Goal: Information Seeking & Learning: Learn about a topic

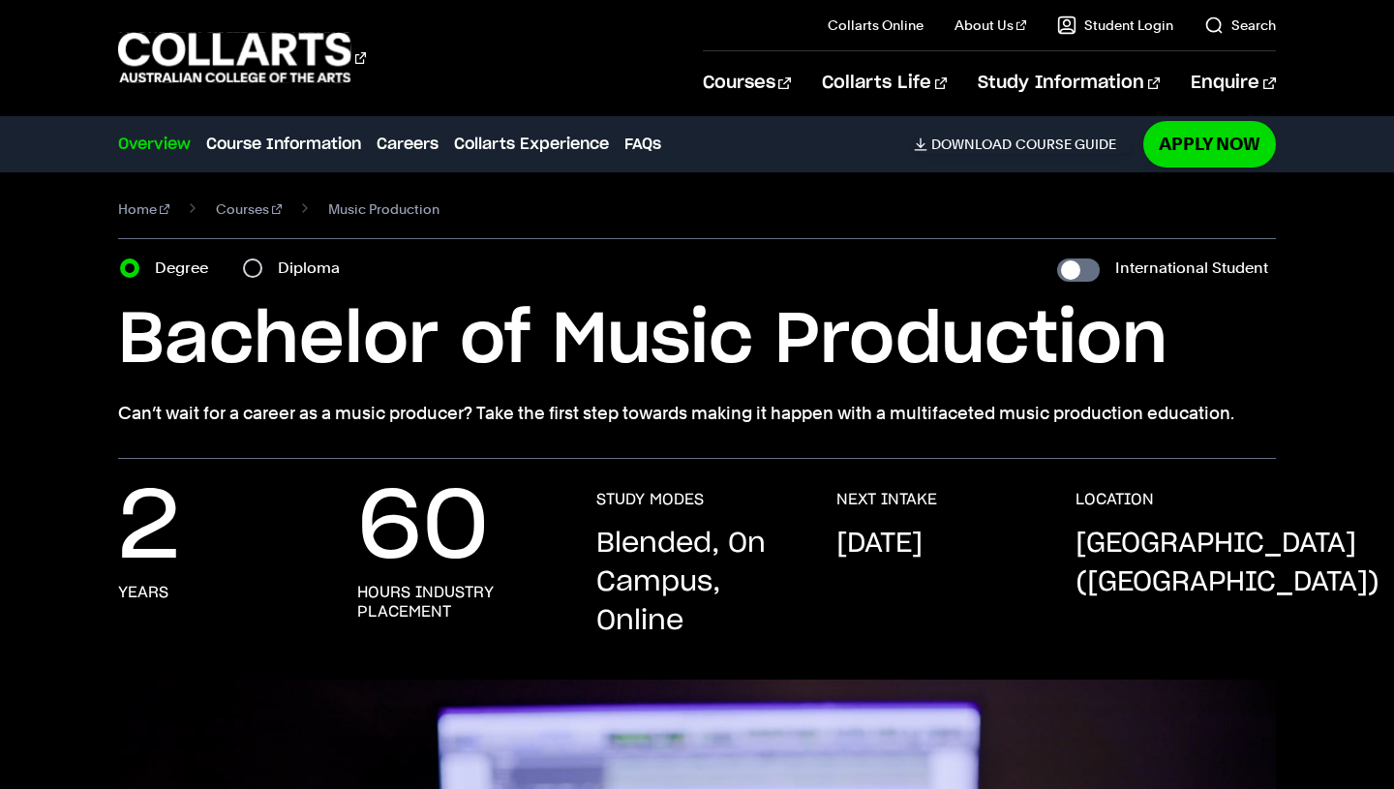
scroll to position [19, 0]
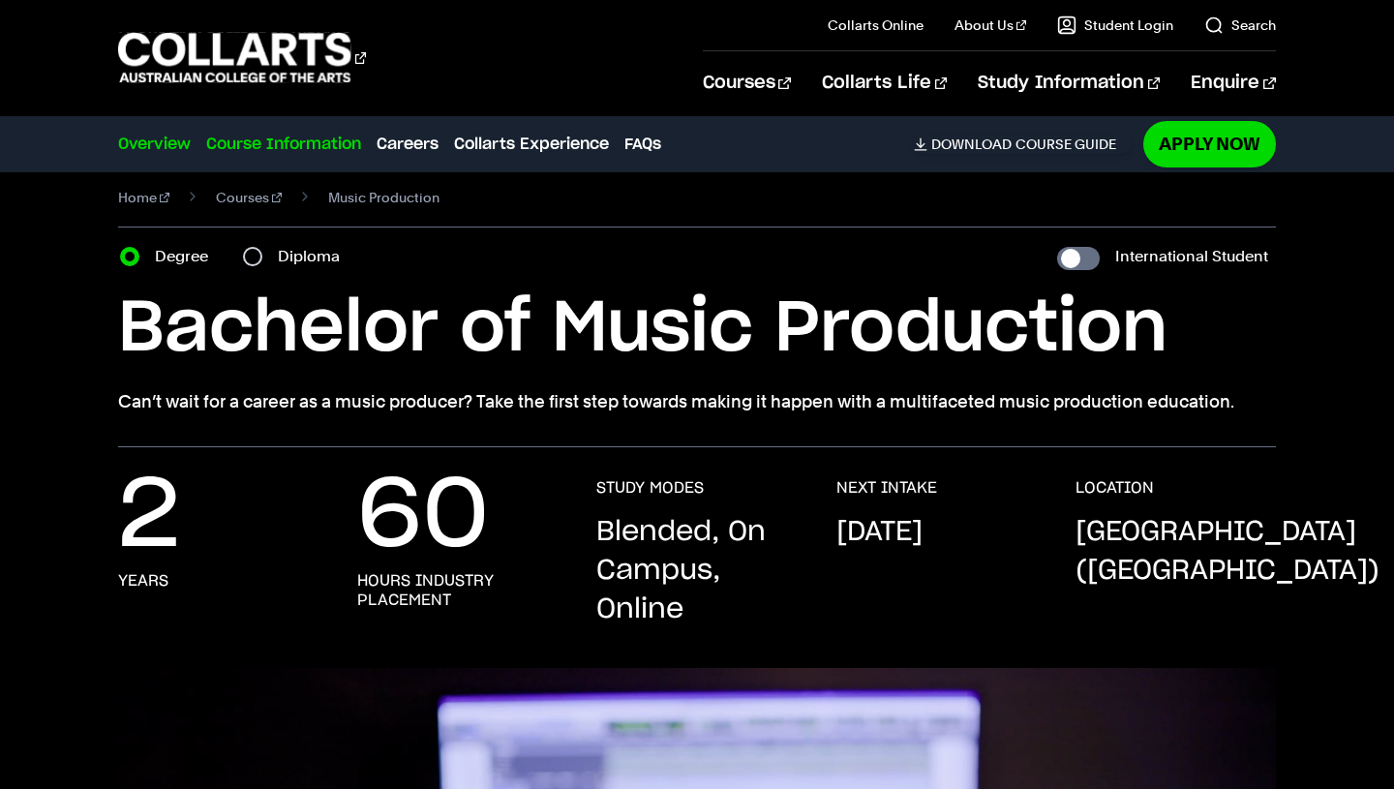
click at [263, 133] on link "Course Information" at bounding box center [283, 144] width 155 height 23
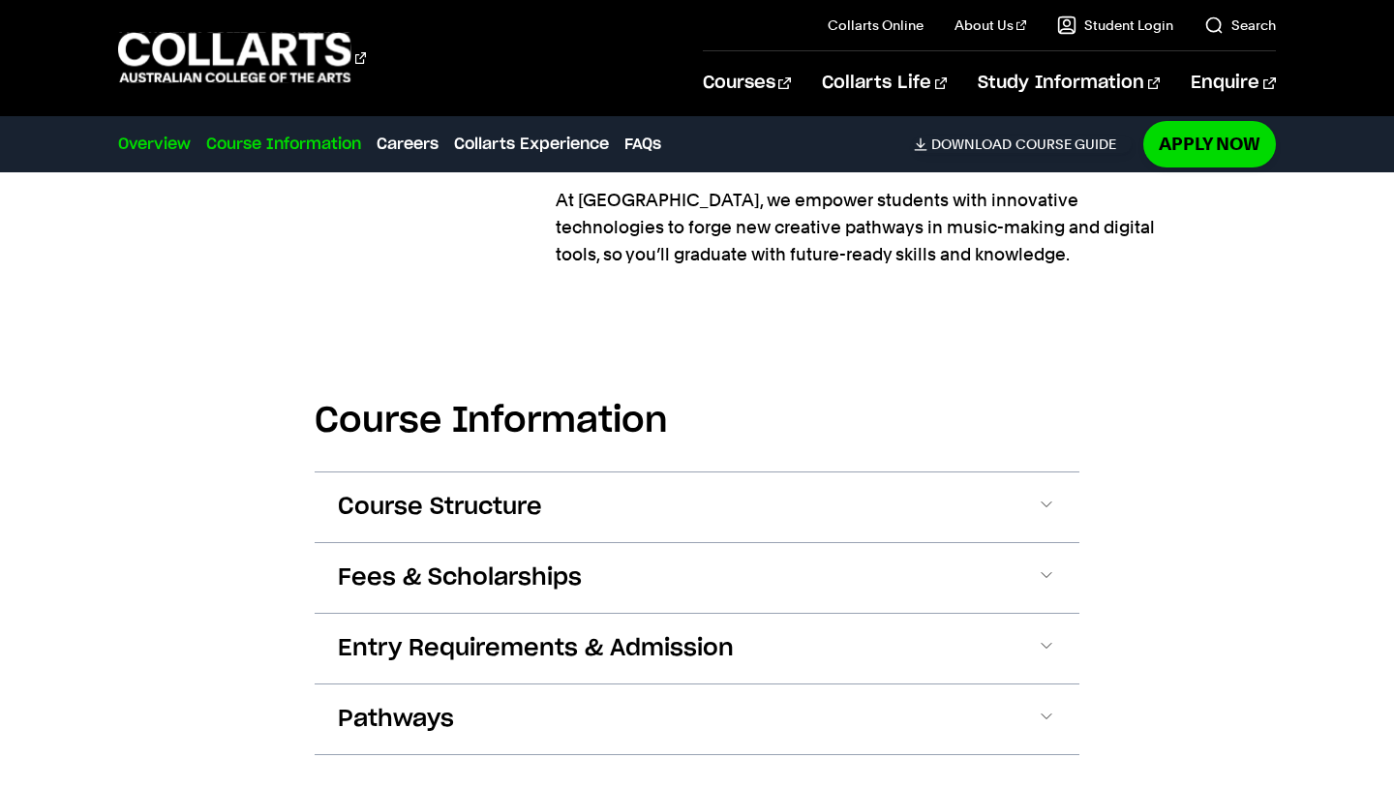
scroll to position [2444, 0]
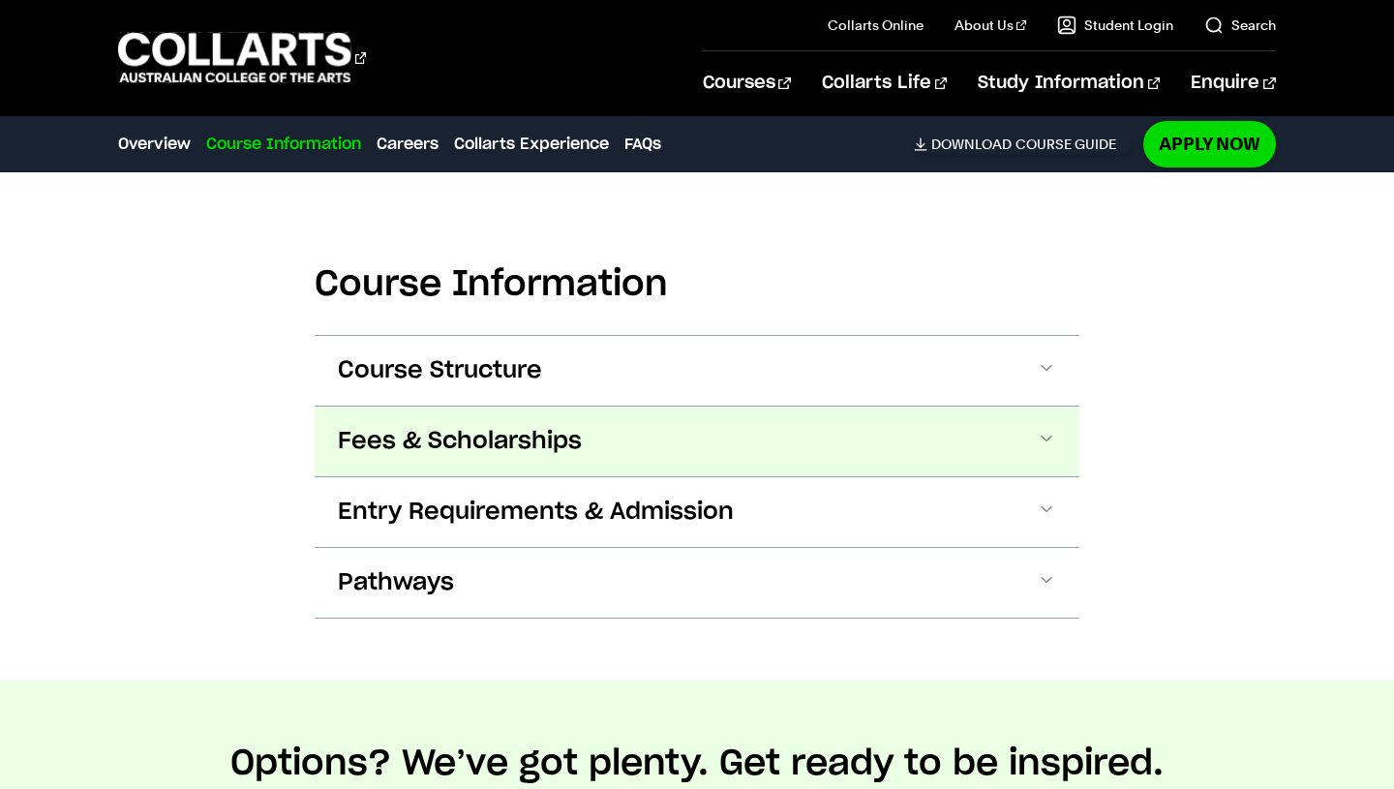
click at [508, 426] on span "Fees & Scholarships" at bounding box center [460, 441] width 244 height 31
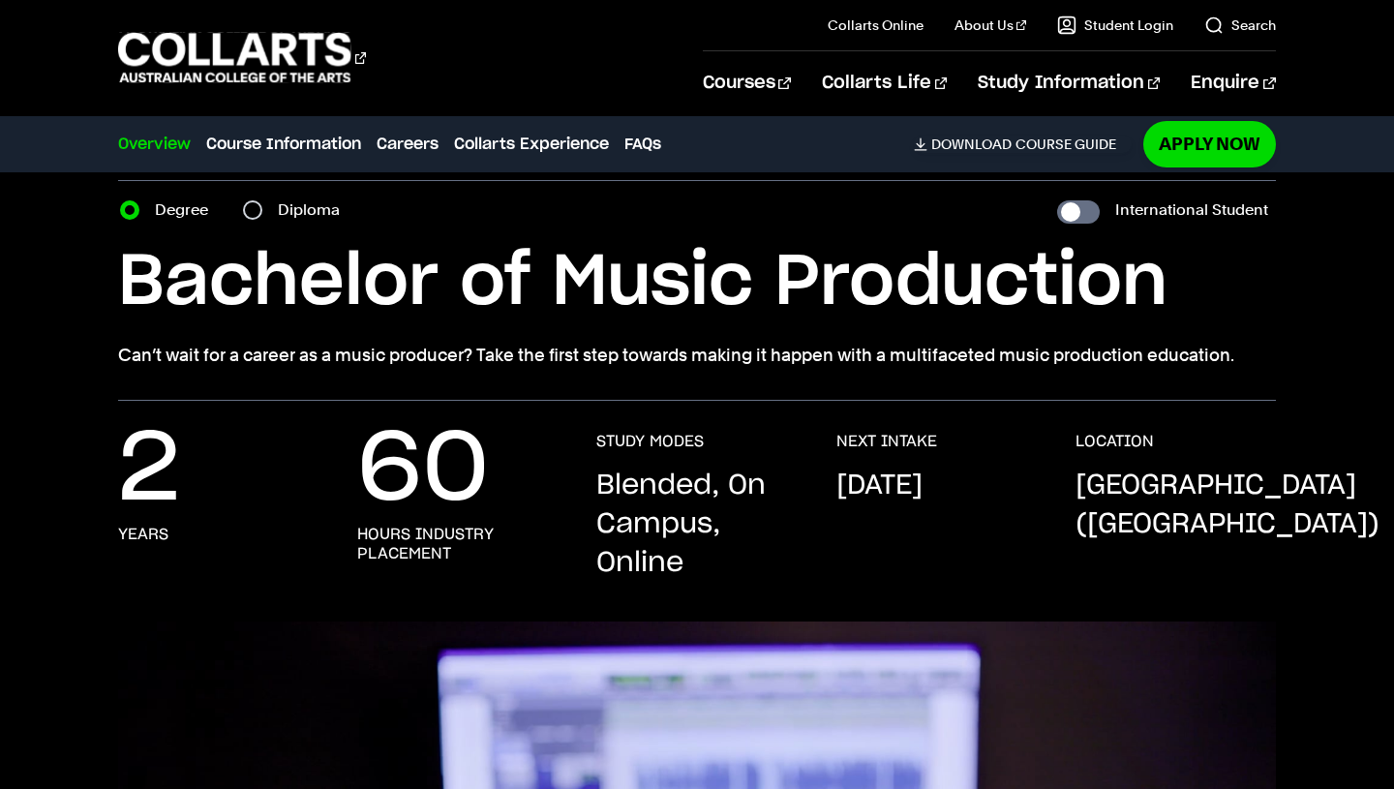
scroll to position [0, 0]
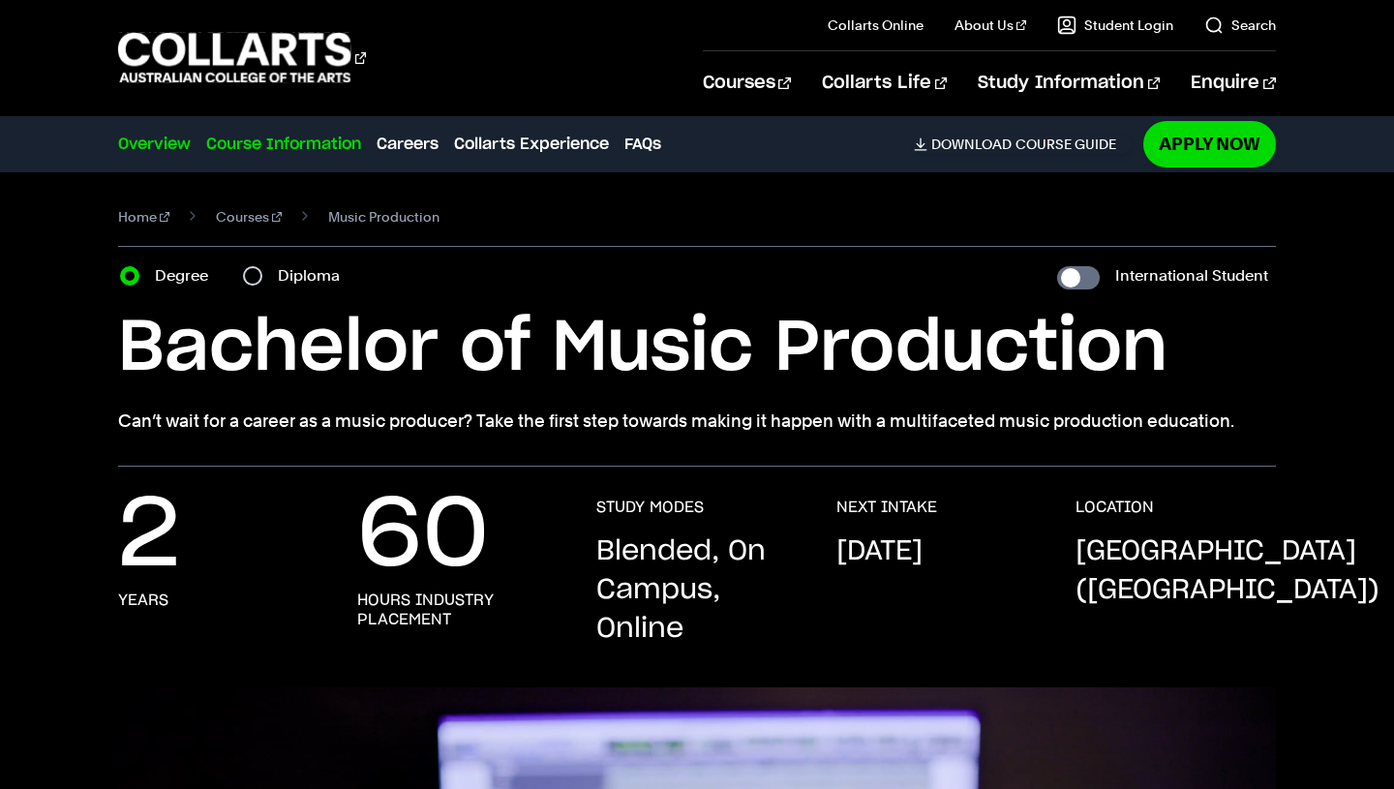
click at [318, 144] on link "Course Information" at bounding box center [283, 144] width 155 height 23
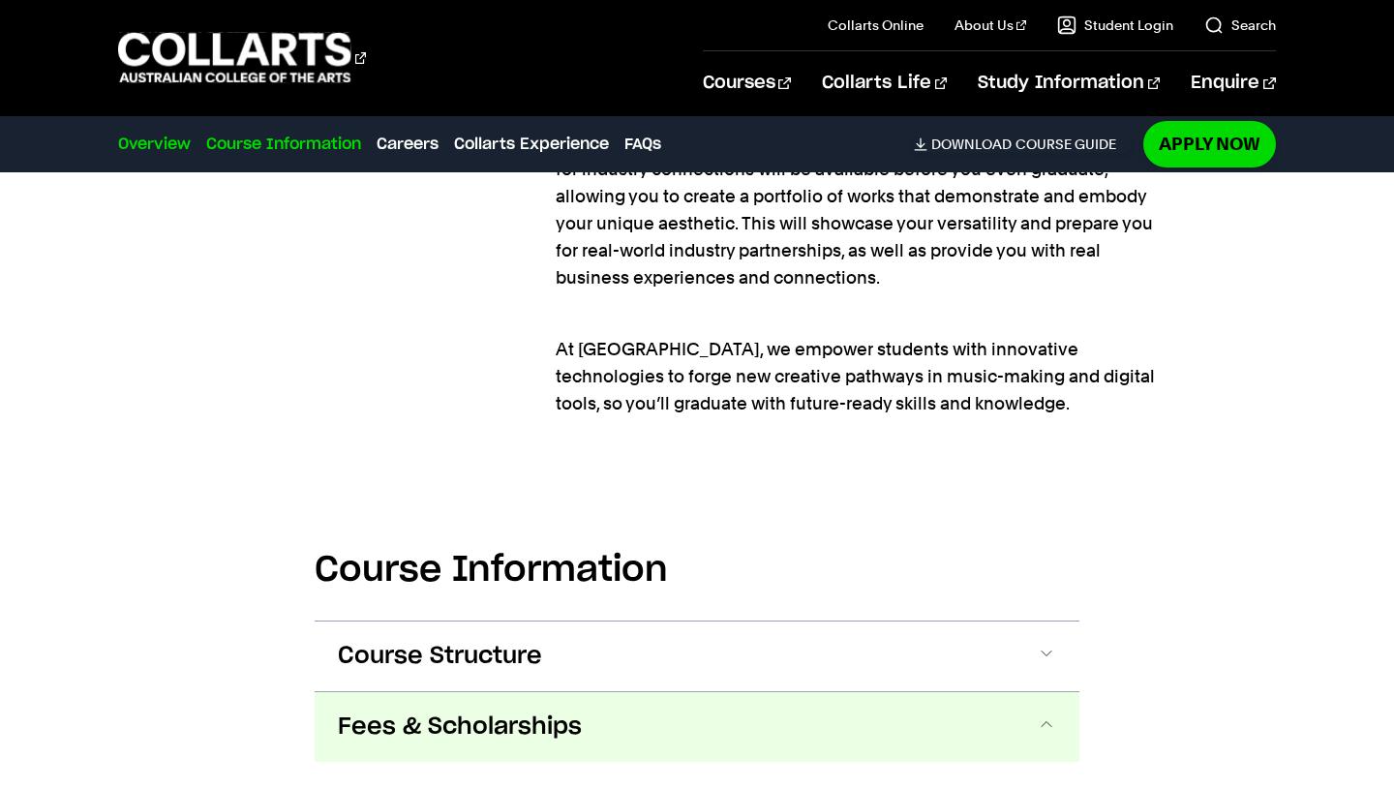
scroll to position [2444, 0]
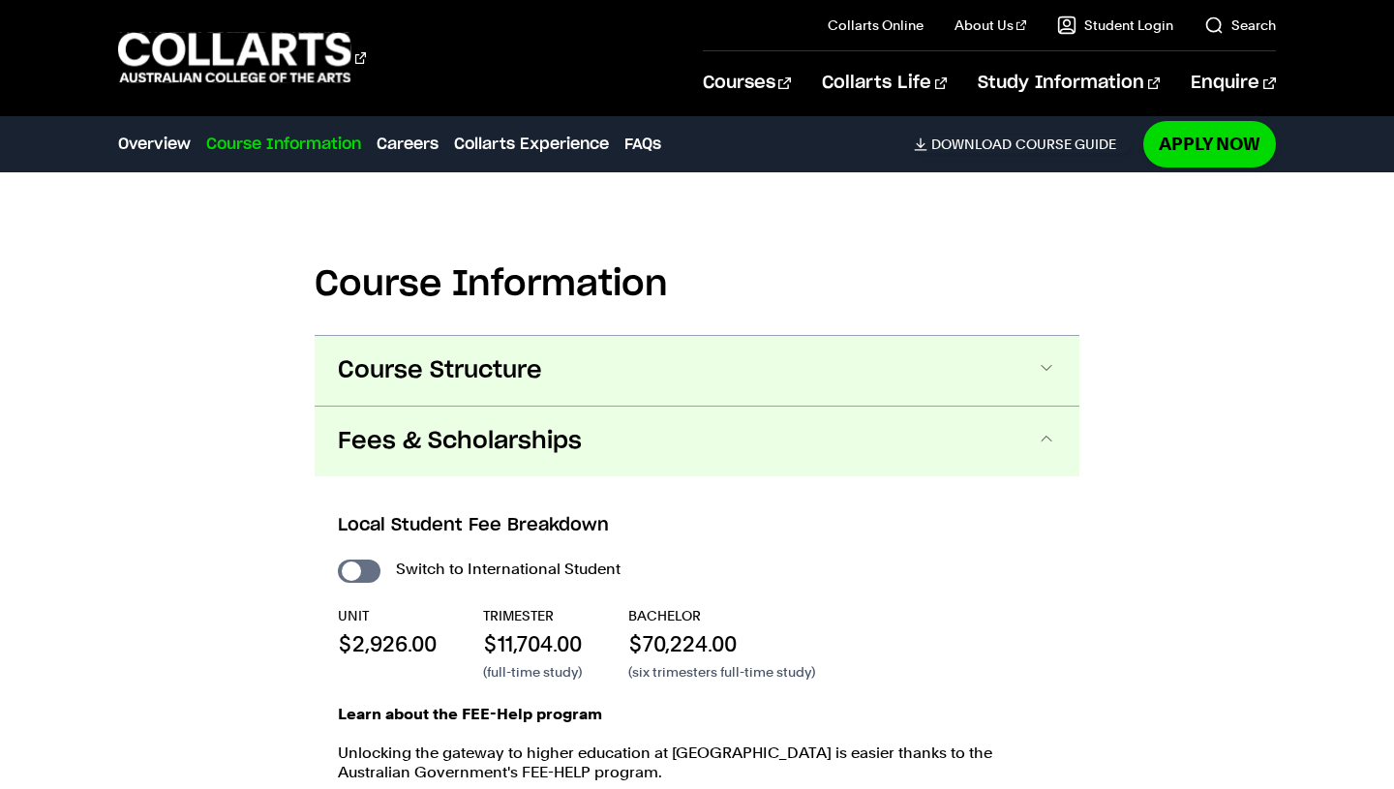
click at [466, 373] on span "Course Structure" at bounding box center [440, 370] width 204 height 31
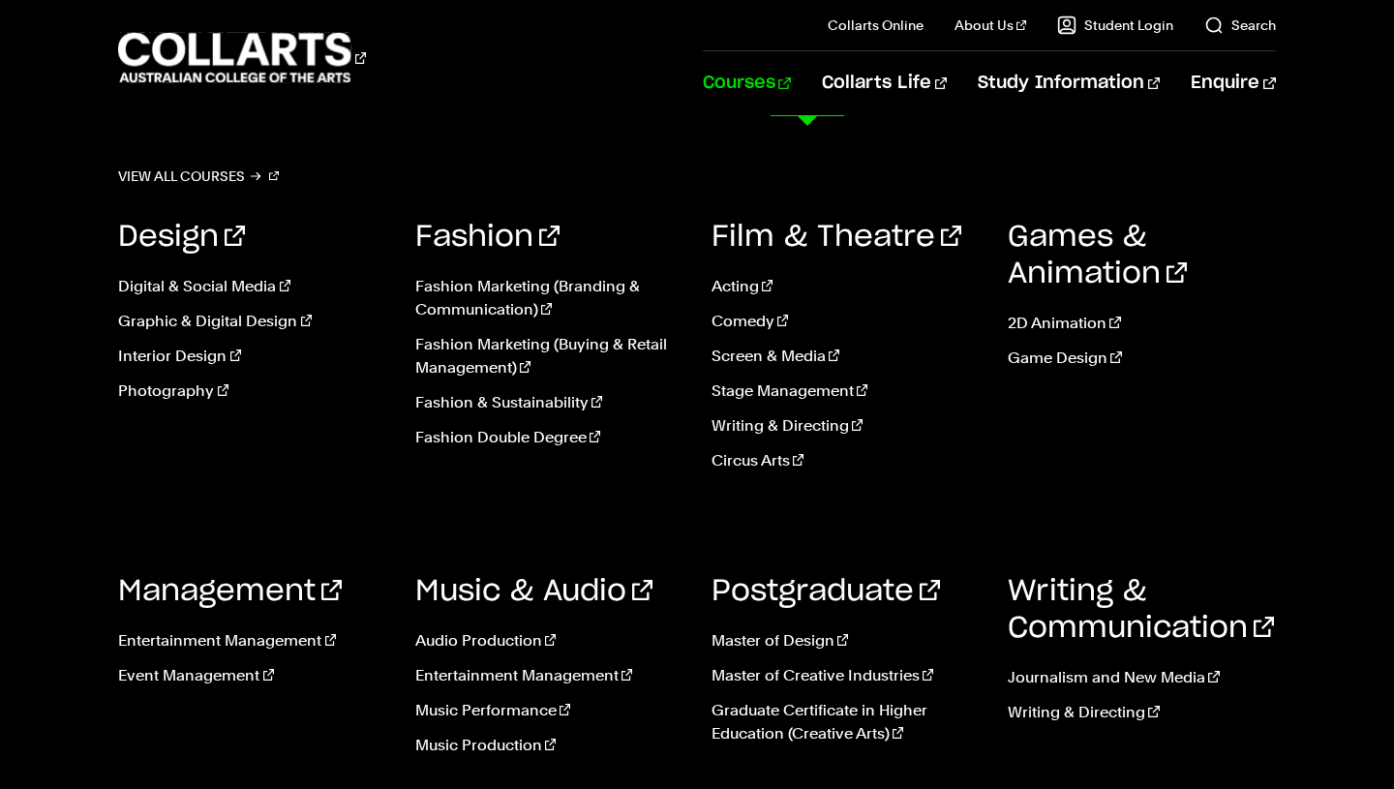
scroll to position [8024, 0]
click at [731, 599] on link "Postgraduate" at bounding box center [826, 591] width 229 height 29
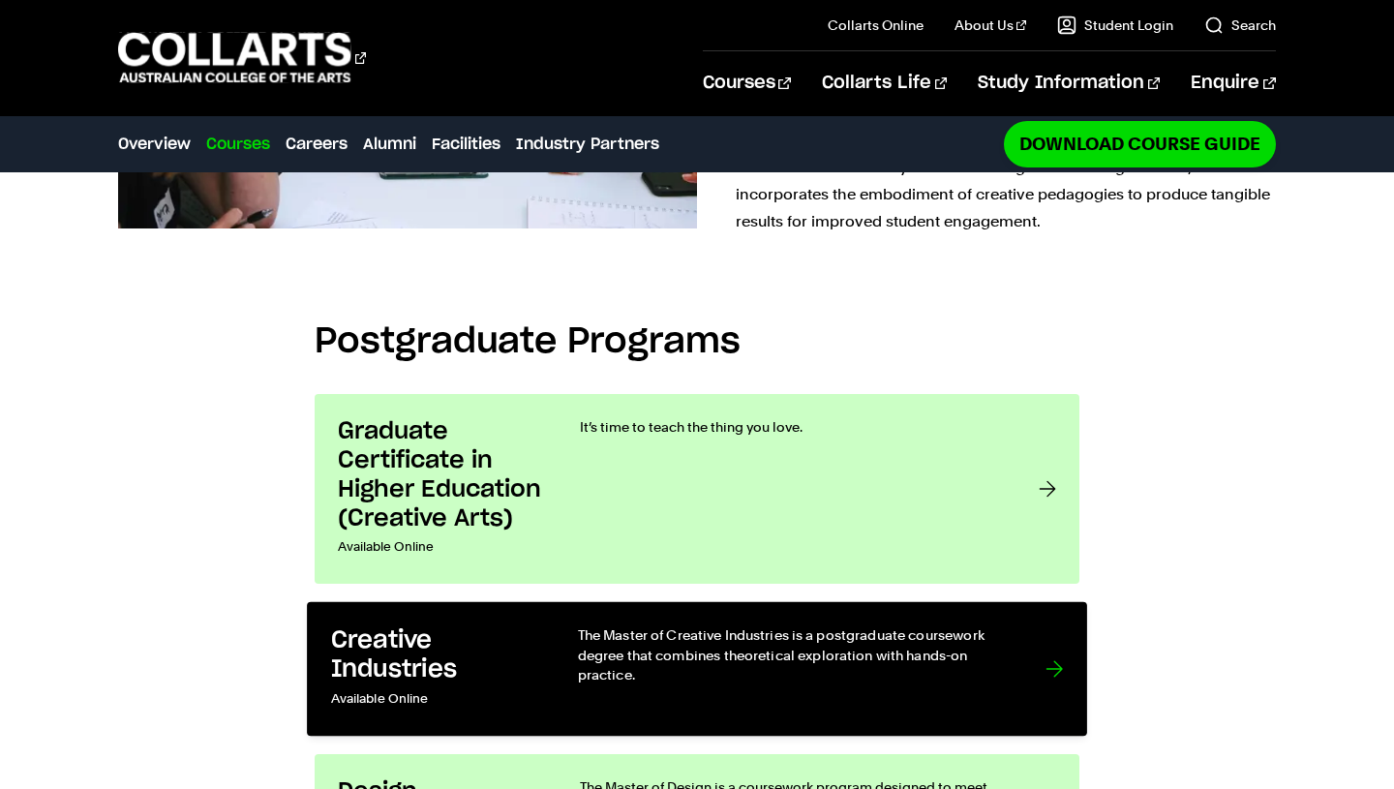
scroll to position [1341, 0]
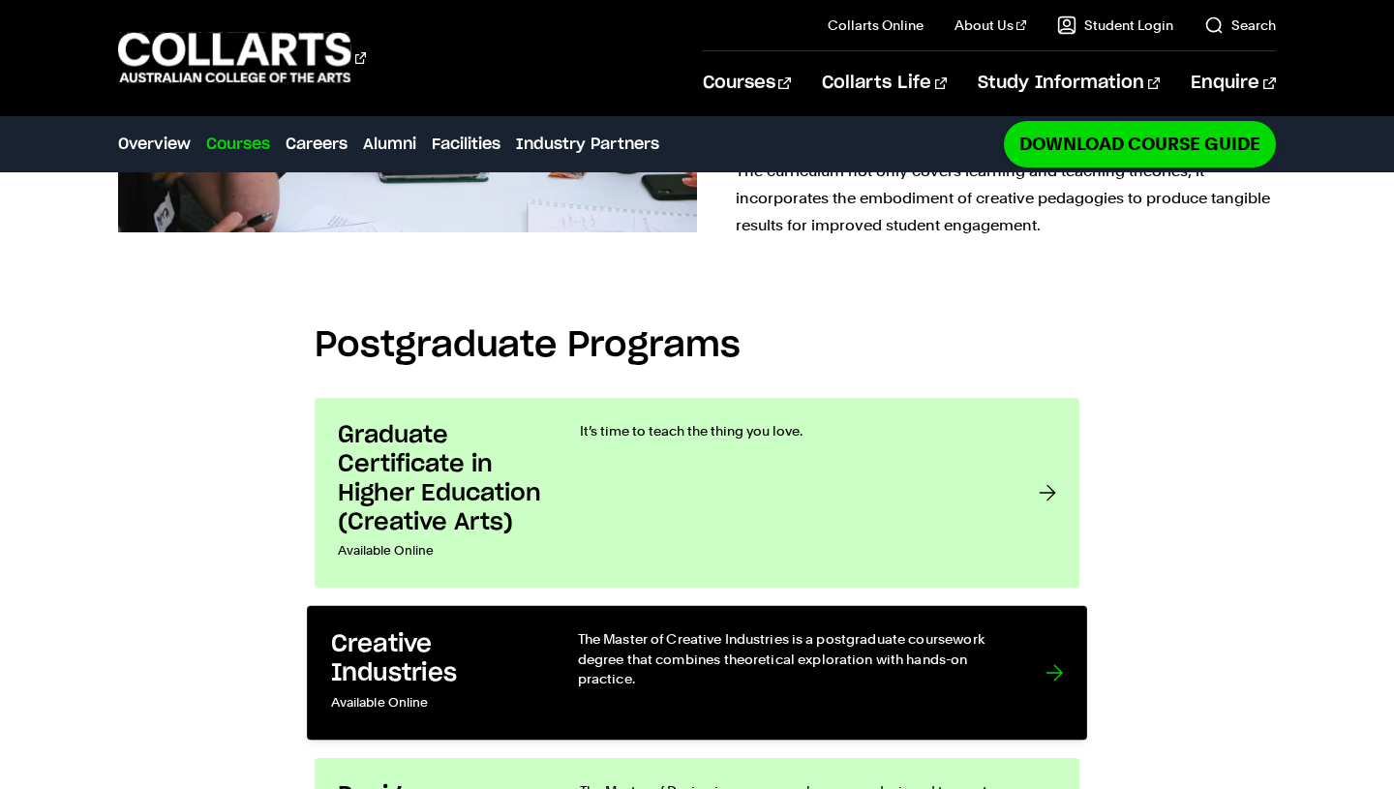
click at [660, 629] on p "The Master of Creative Industries is a postgraduate coursework degree that comb…" at bounding box center [792, 658] width 429 height 59
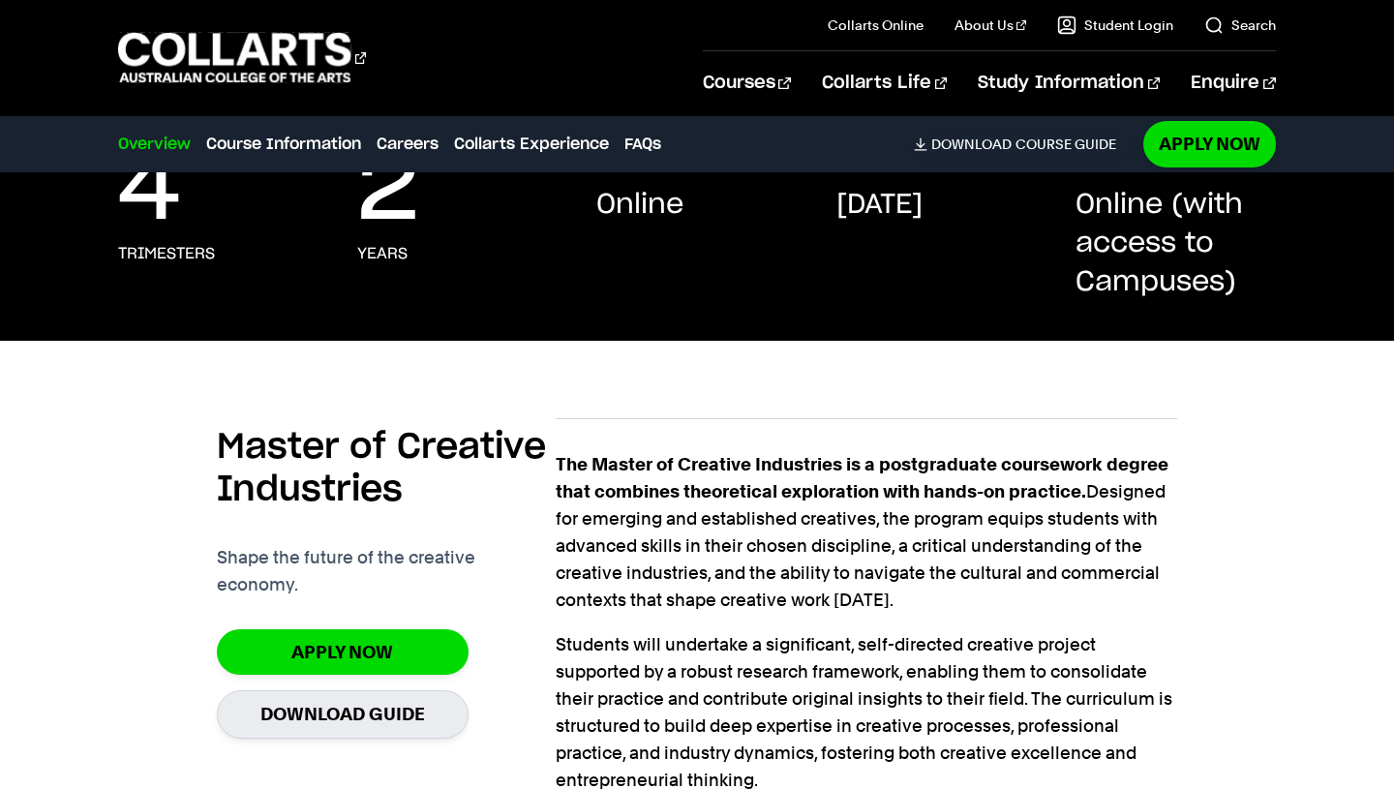
scroll to position [350, 0]
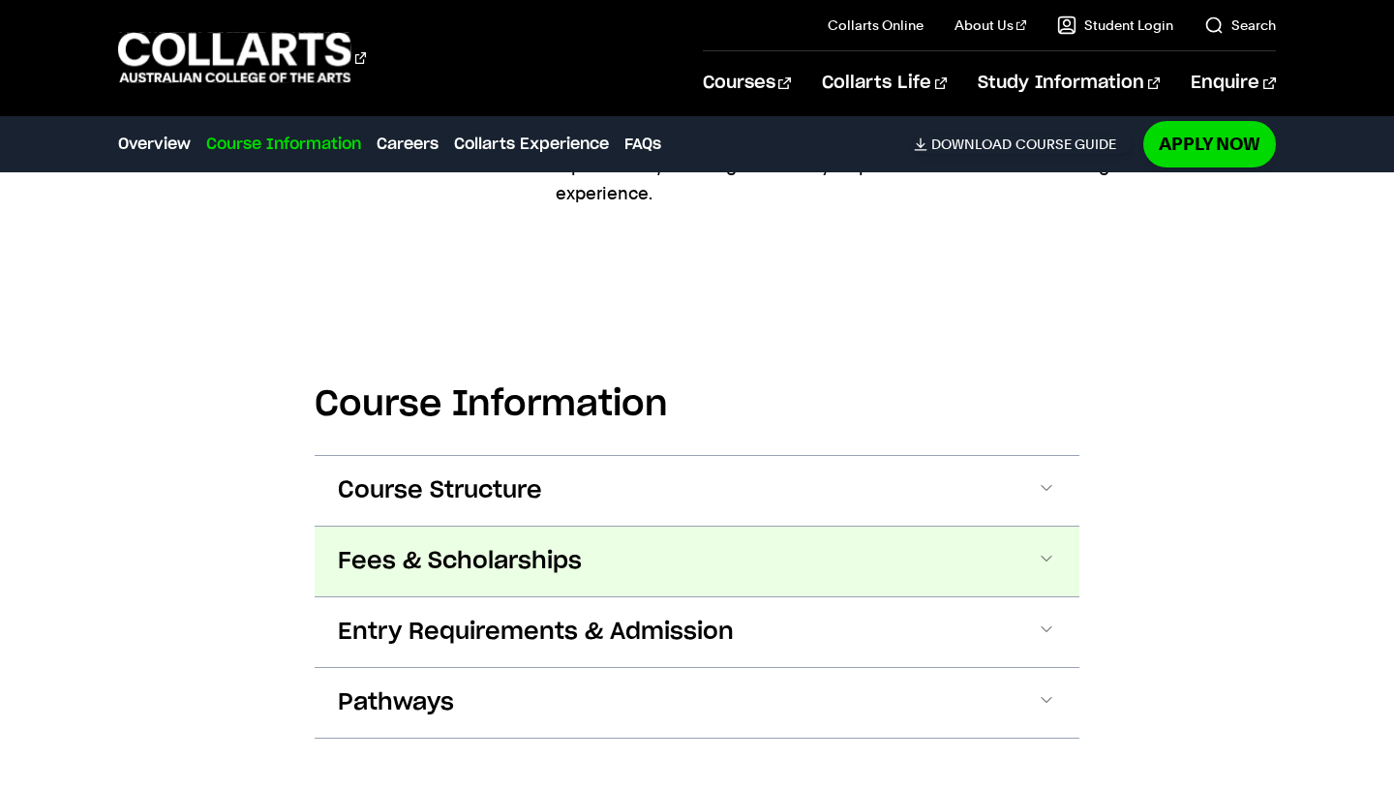
click at [691, 569] on button "Fees & Scholarships" at bounding box center [697, 562] width 765 height 70
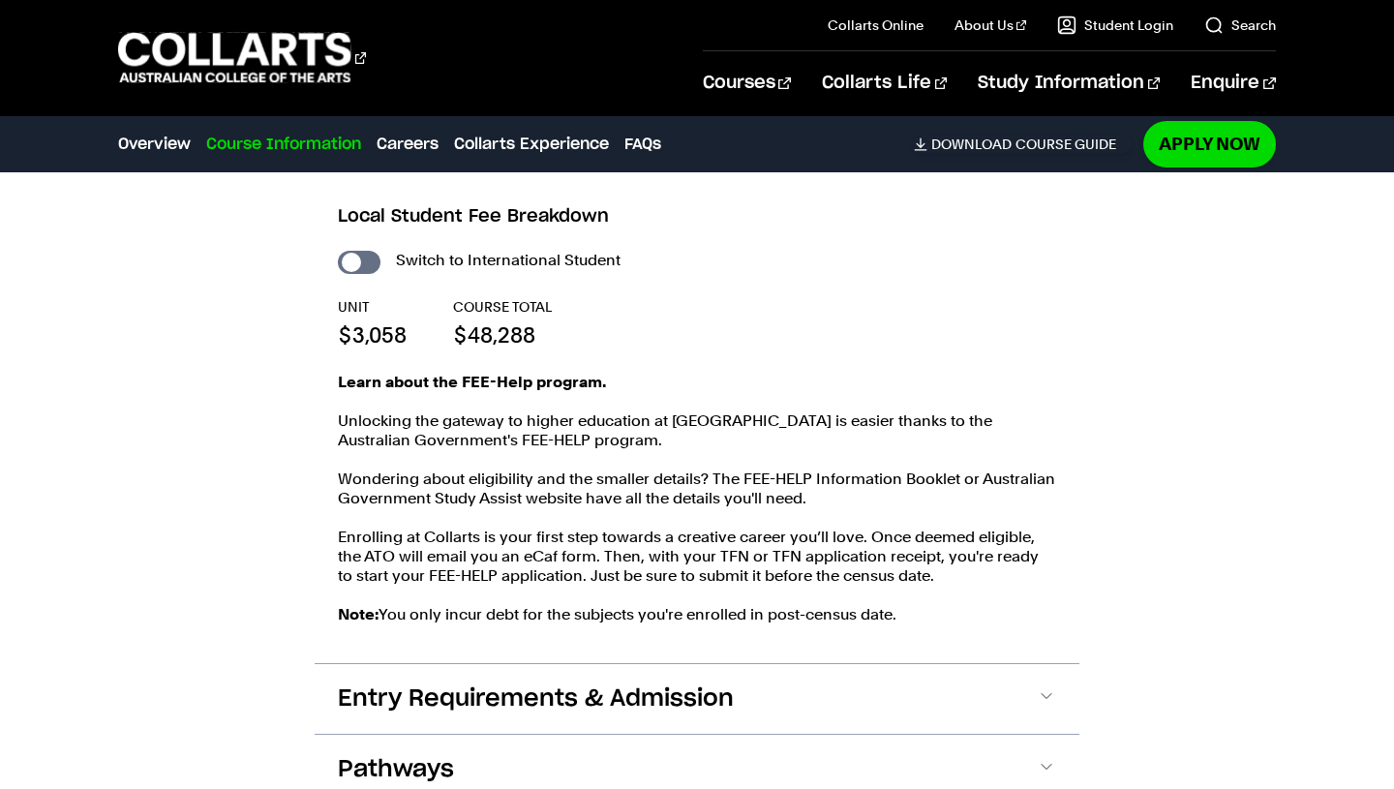
scroll to position [1493, 0]
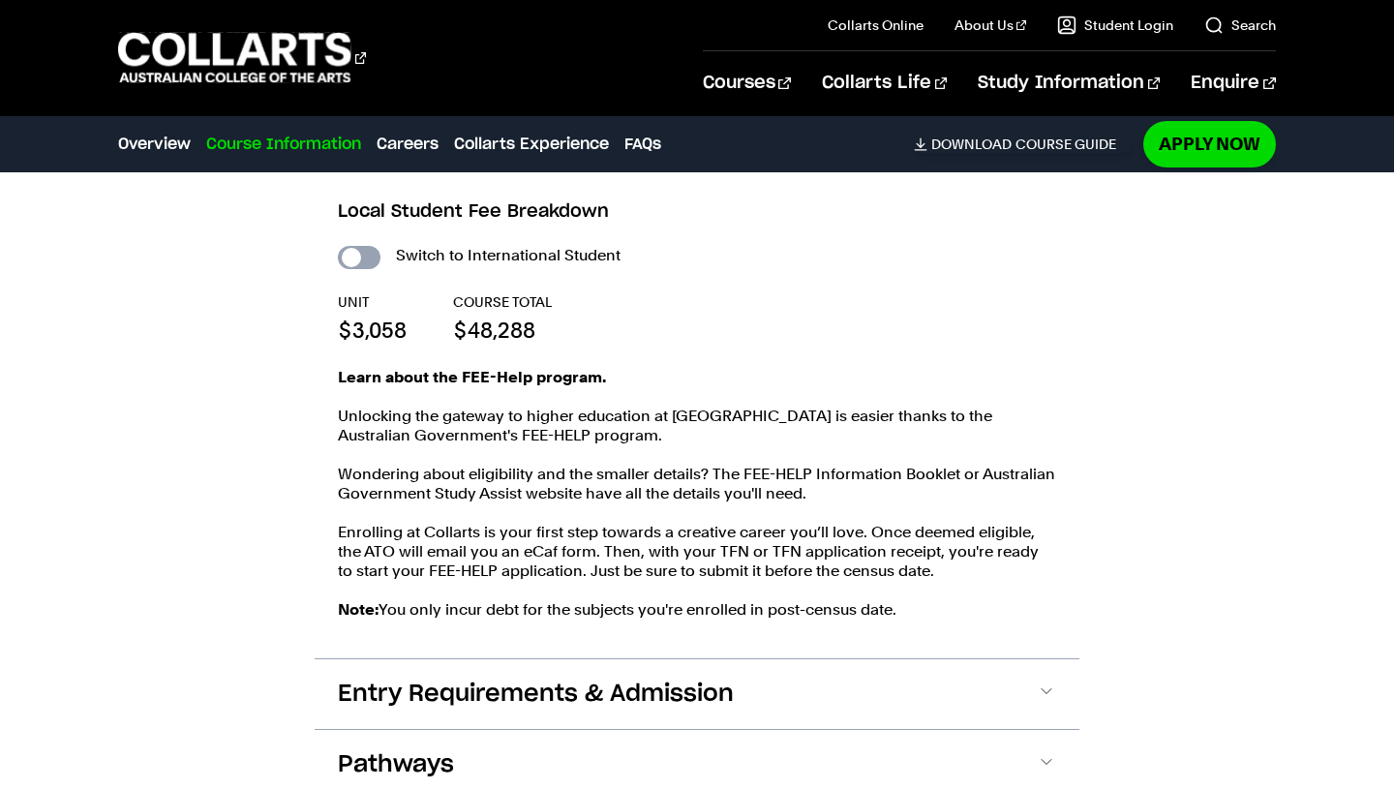
click at [367, 263] on input "International Student" at bounding box center [359, 257] width 43 height 23
checkbox input "true"
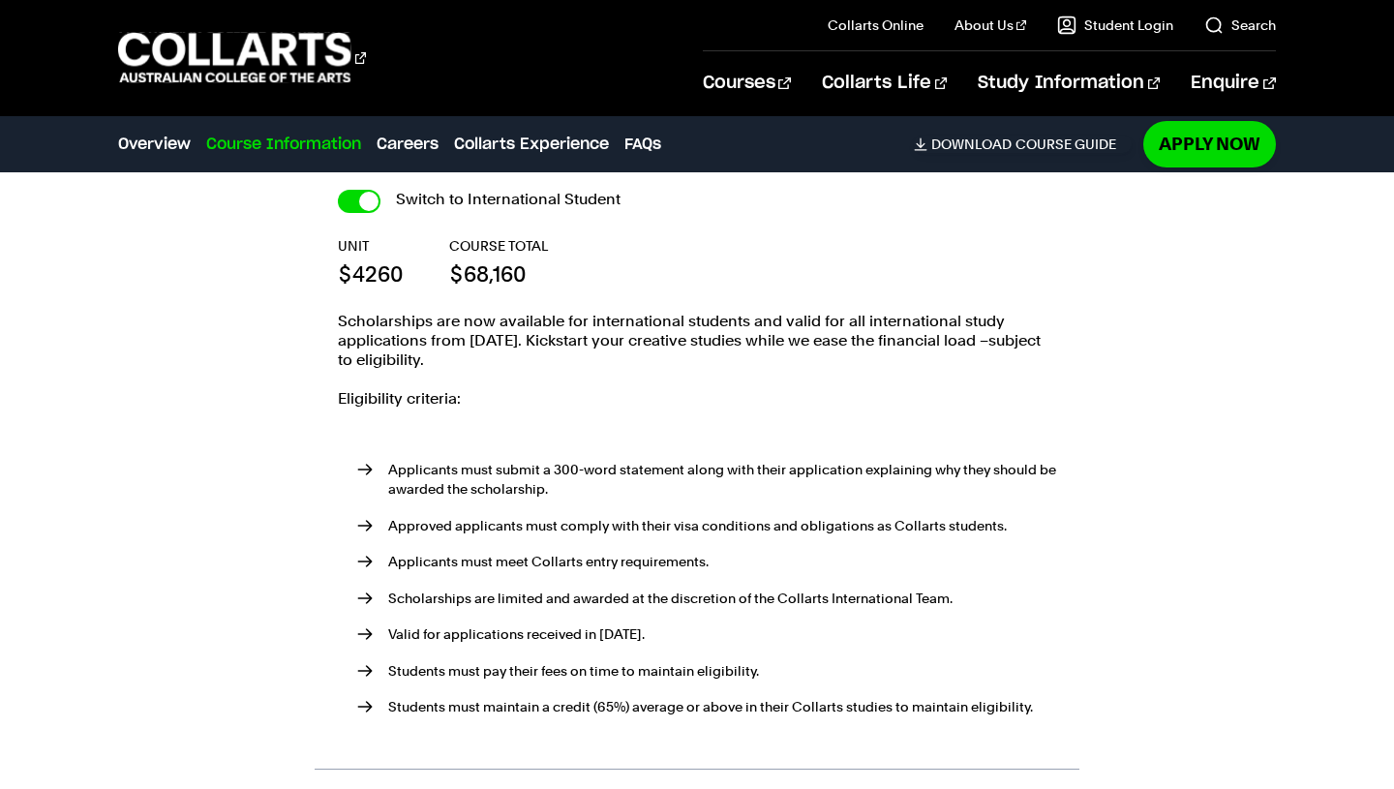
scroll to position [1548, 0]
drag, startPoint x: 456, startPoint y: 274, endPoint x: 534, endPoint y: 269, distance: 77.6
click at [534, 270] on p "$68,160" at bounding box center [498, 274] width 99 height 29
copy p "68,160"
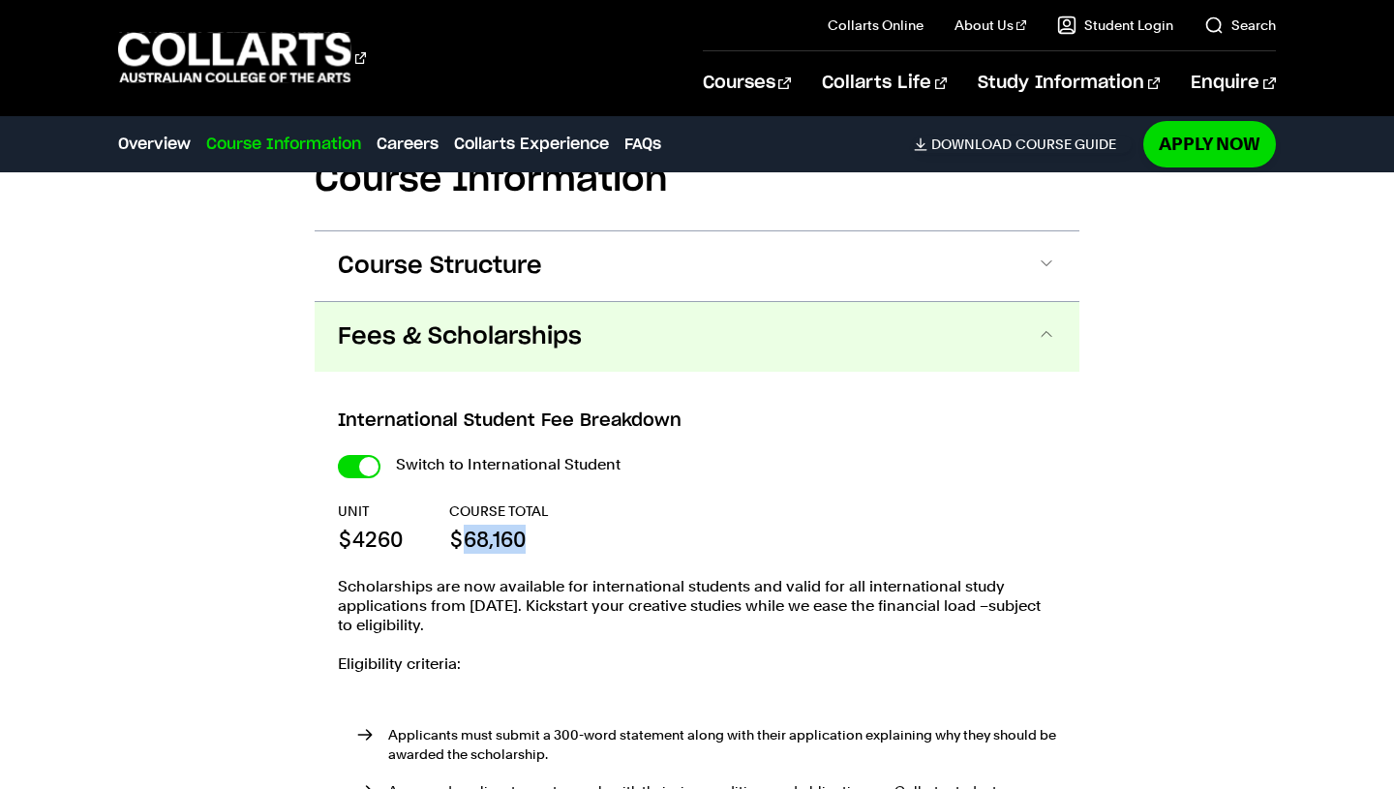
scroll to position [1281, 0]
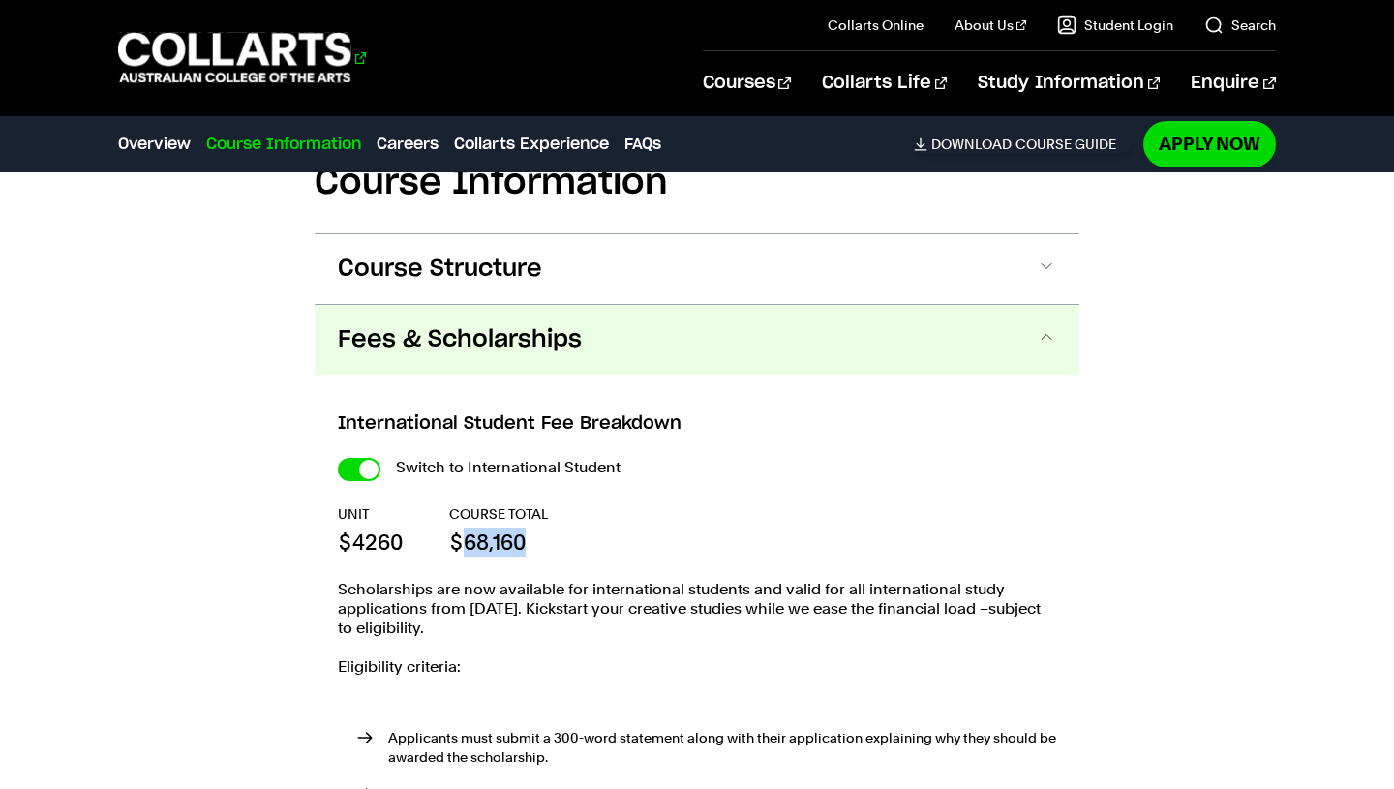
drag, startPoint x: 366, startPoint y: 76, endPoint x: 343, endPoint y: 89, distance: 26.4
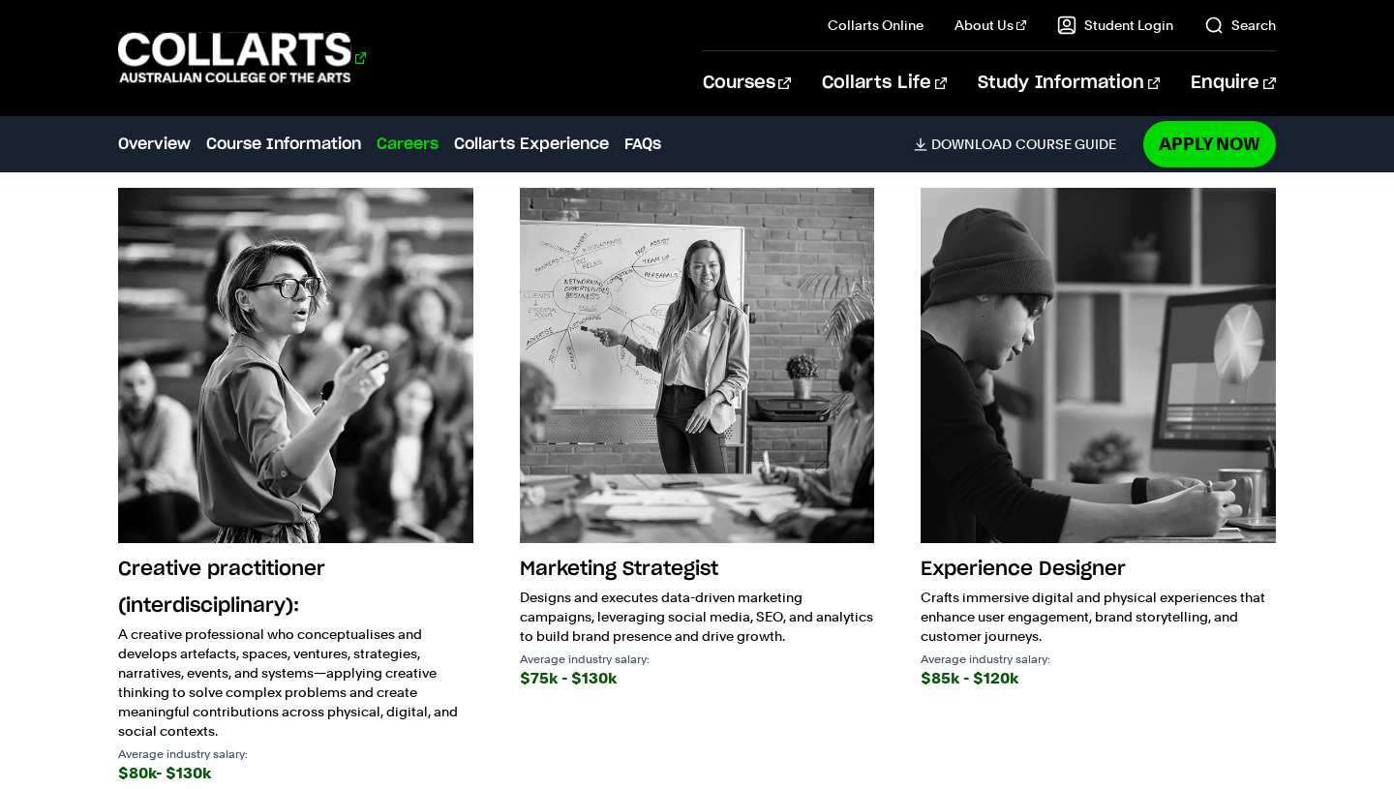
scroll to position [1493, 0]
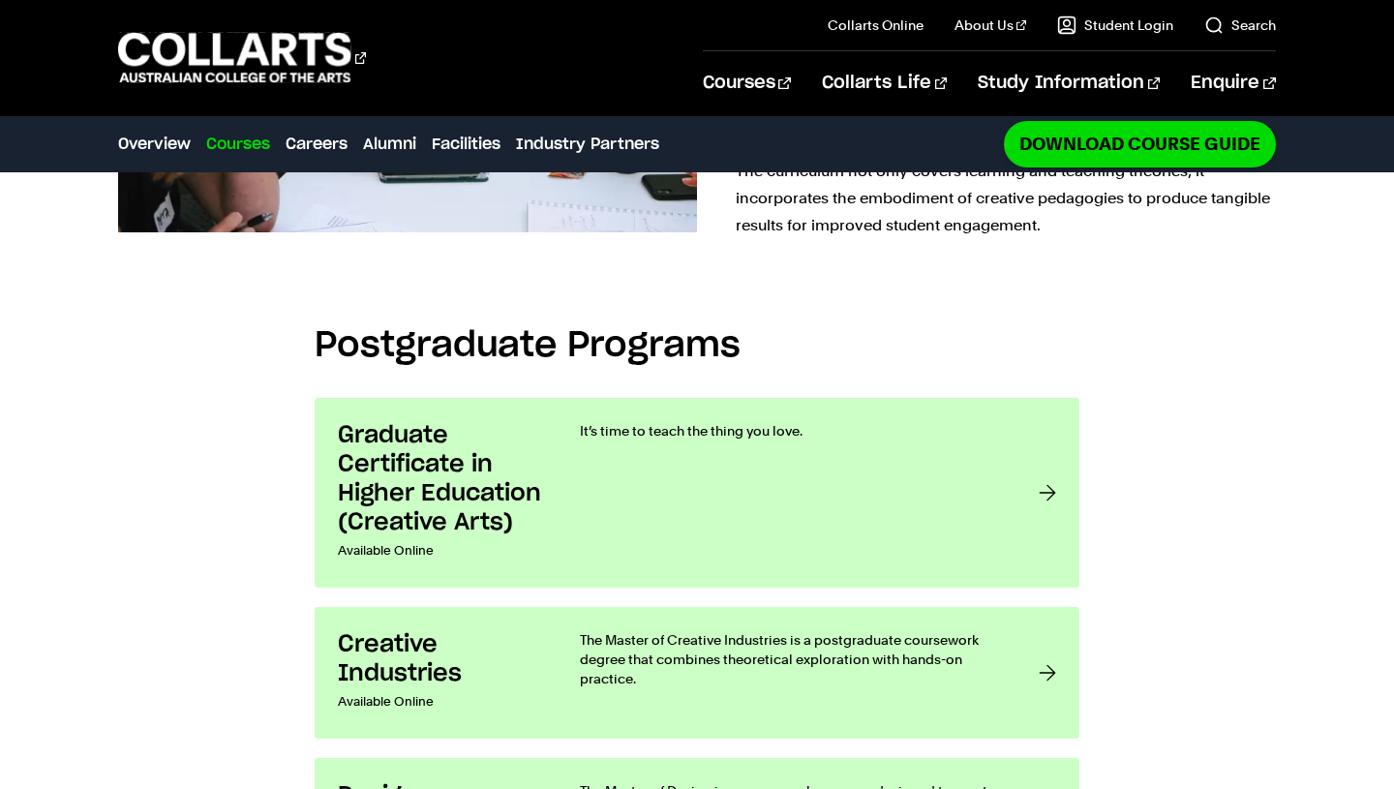
scroll to position [1341, 0]
